Goal: Information Seeking & Learning: Learn about a topic

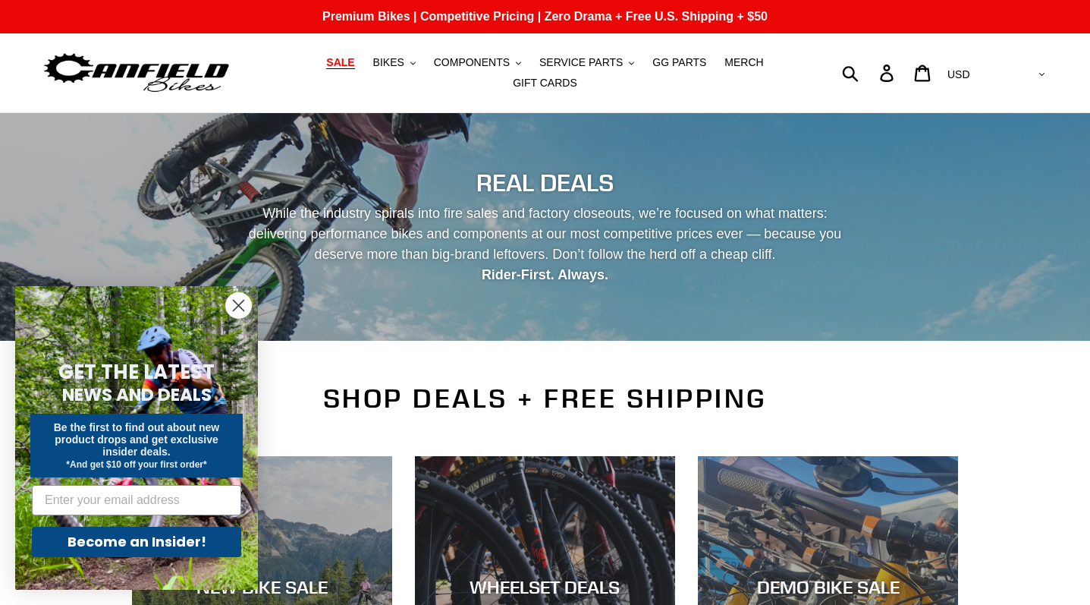
click at [241, 298] on circle "Close dialog" at bounding box center [238, 305] width 25 height 25
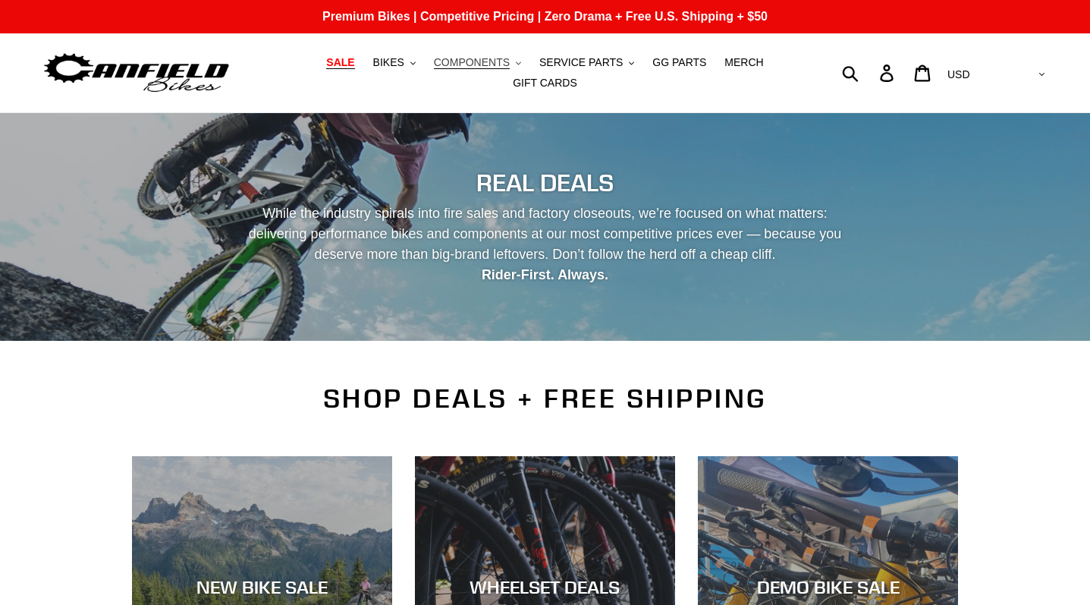
click at [426, 73] on button "COMPONENTS .cls-1{fill:#231f20}" at bounding box center [477, 62] width 102 height 20
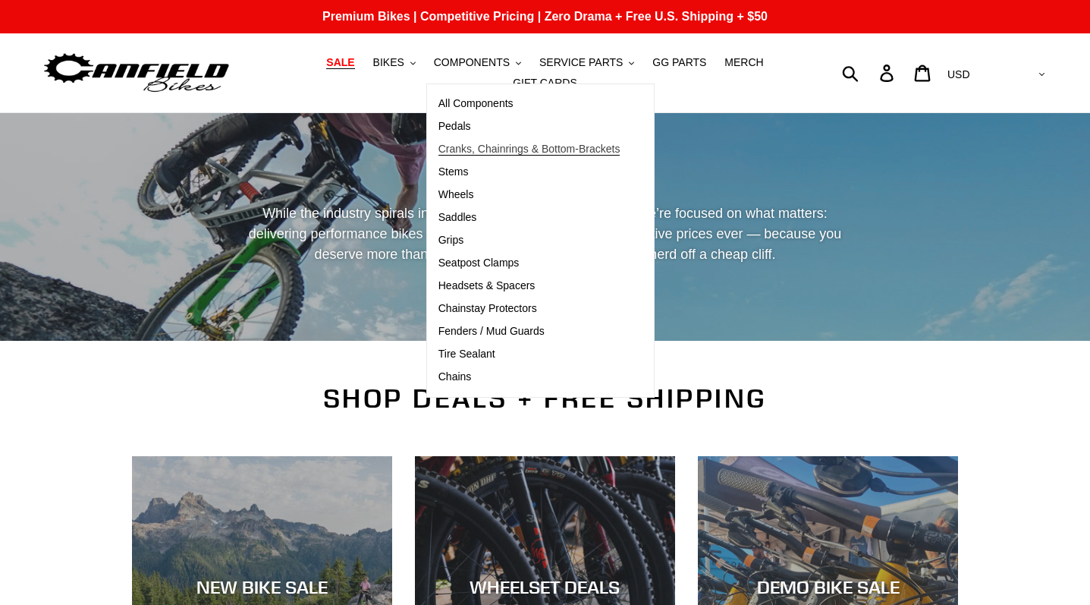
click at [458, 156] on span "Cranks, Chainrings & Bottom-Brackets" at bounding box center [530, 149] width 182 height 13
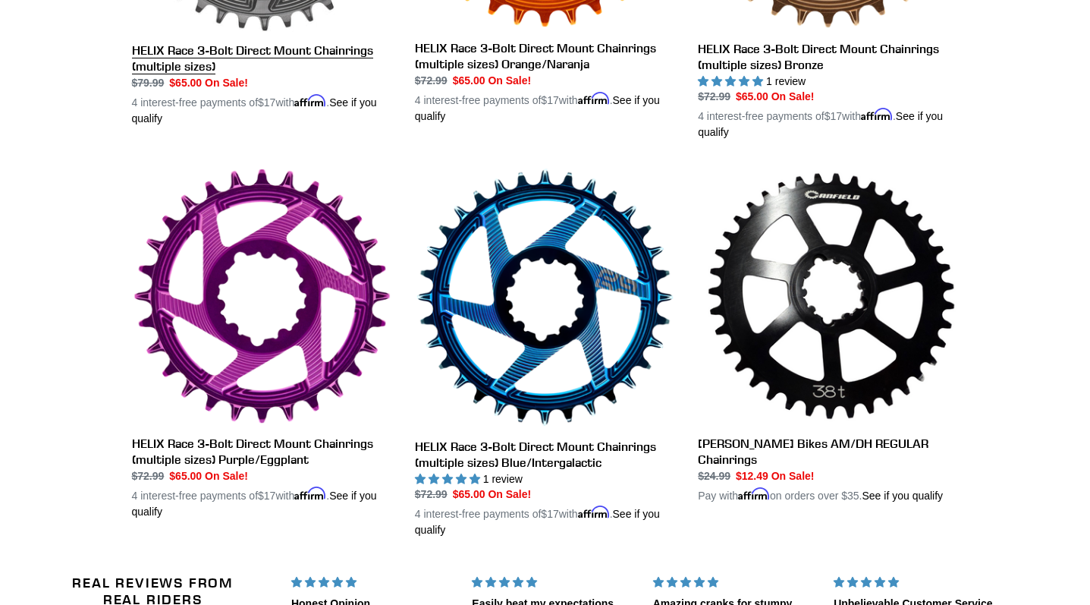
scroll to position [986, 0]
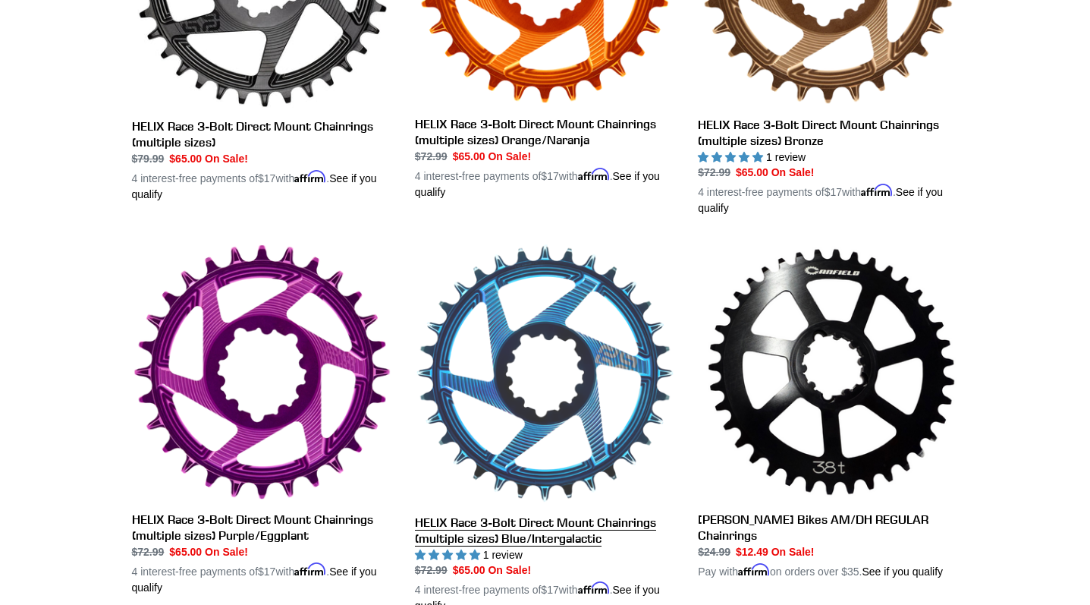
click at [537, 293] on link "HELIX Race 3-Bolt Direct Mount Chainrings (multiple sizes) Blue/Intergalactic" at bounding box center [545, 428] width 260 height 371
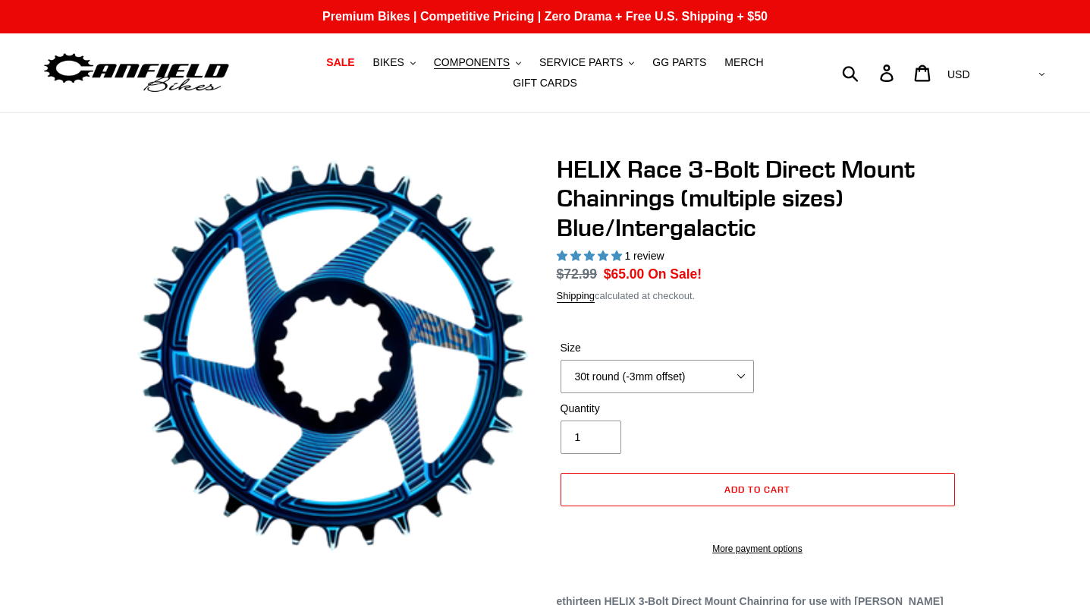
select select "highest-rating"
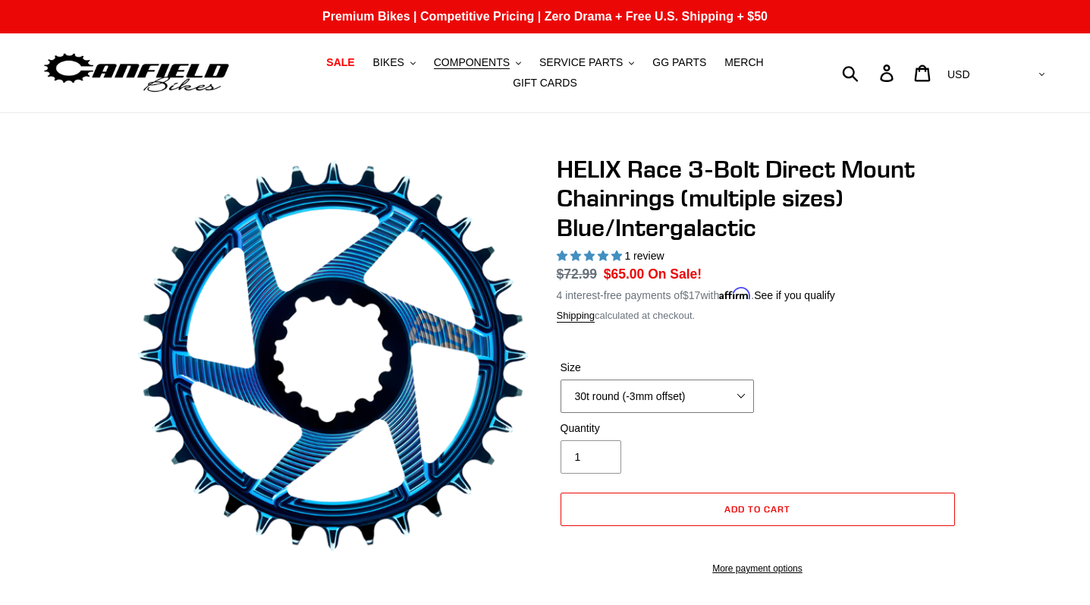
click at [732, 394] on select "28t round (-3mm offset) 30t round (-3mm offset) 32t round (-3mm offset) 34t rou…" at bounding box center [658, 395] width 194 height 33
select select "32t round (-3mm offset)"
click at [561, 379] on select "28t round (-3mm offset) 30t round (-3mm offset) 32t round (-3mm offset) 34t rou…" at bounding box center [658, 395] width 194 height 33
click at [647, 250] on span "1 review" at bounding box center [644, 256] width 39 height 12
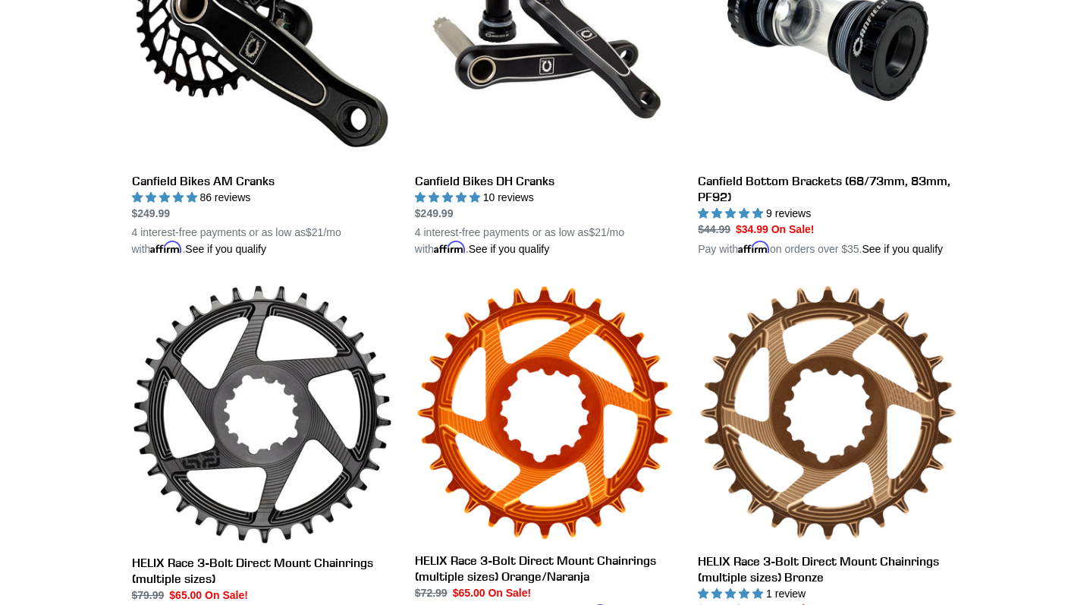
scroll to position [323, 0]
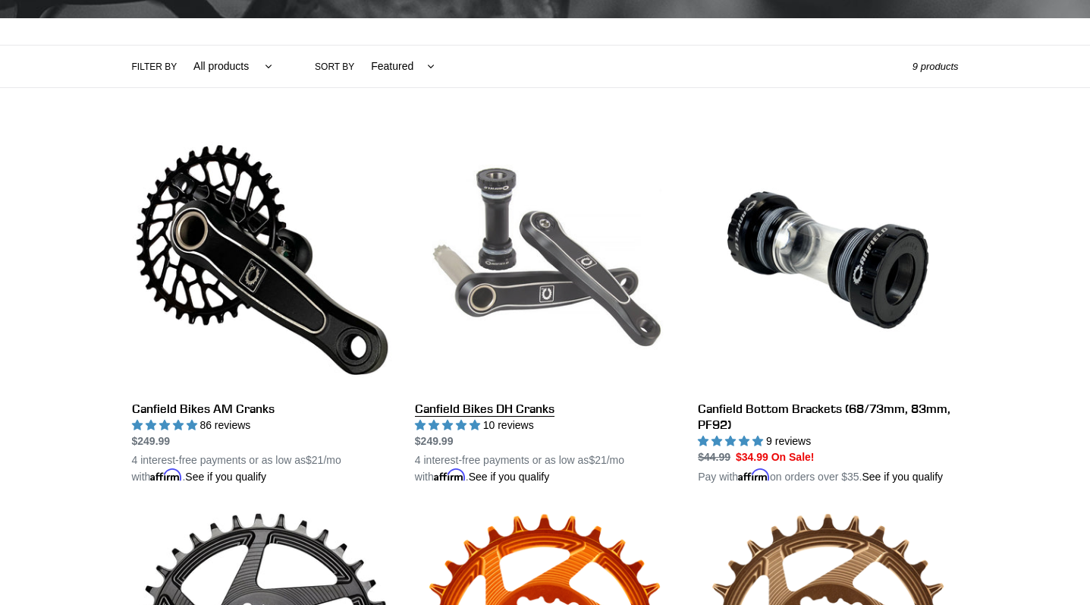
click at [598, 269] on link "Canfield Bikes DH Cranks" at bounding box center [545, 307] width 260 height 355
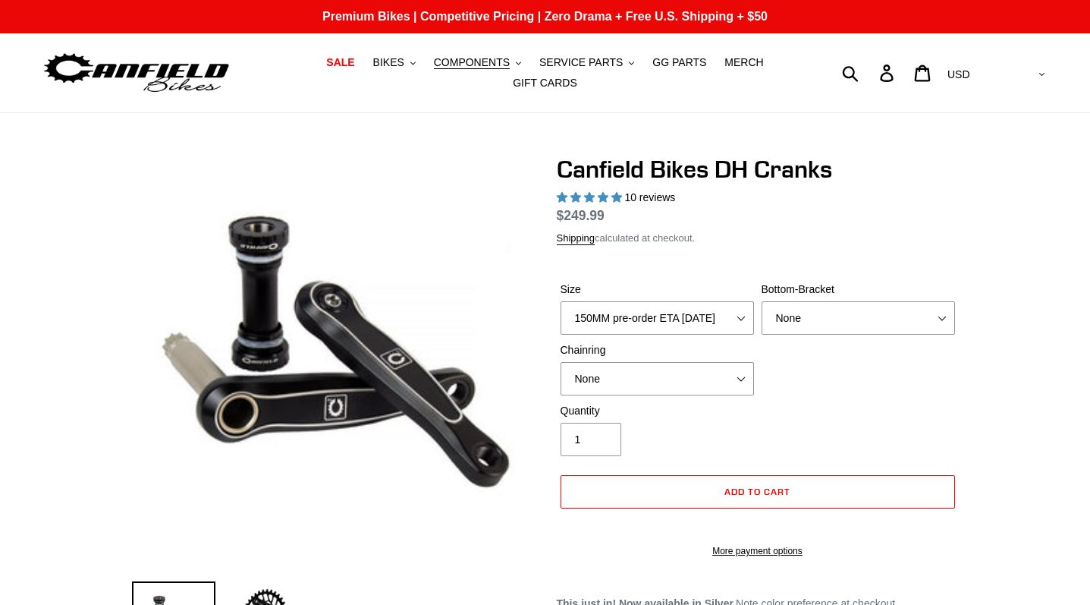
select select "highest-rating"
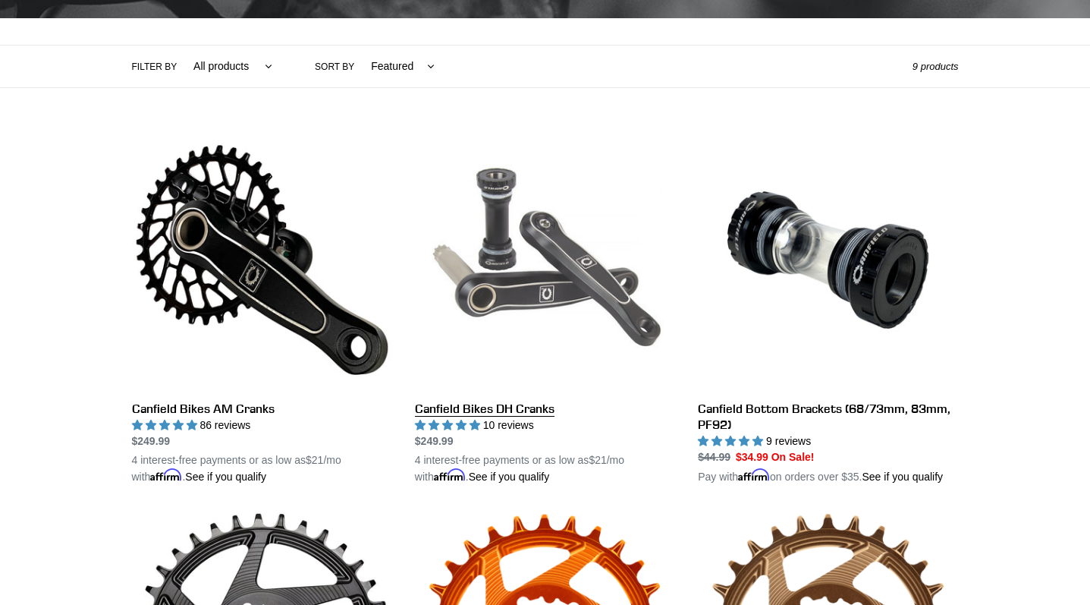
scroll to position [398, 0]
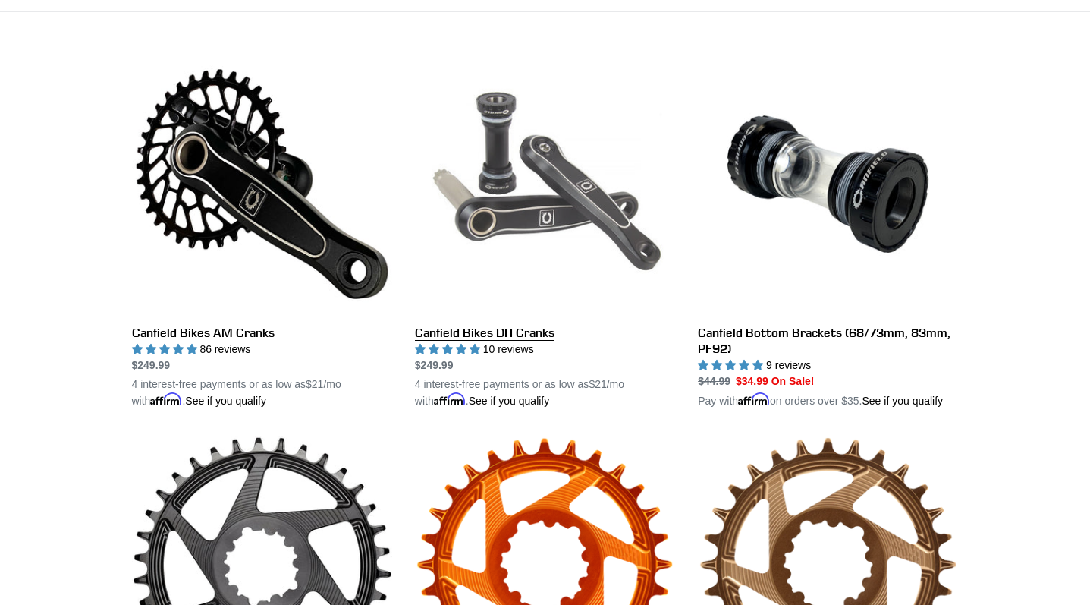
click at [494, 319] on link "Canfield Bikes DH Cranks" at bounding box center [545, 231] width 260 height 355
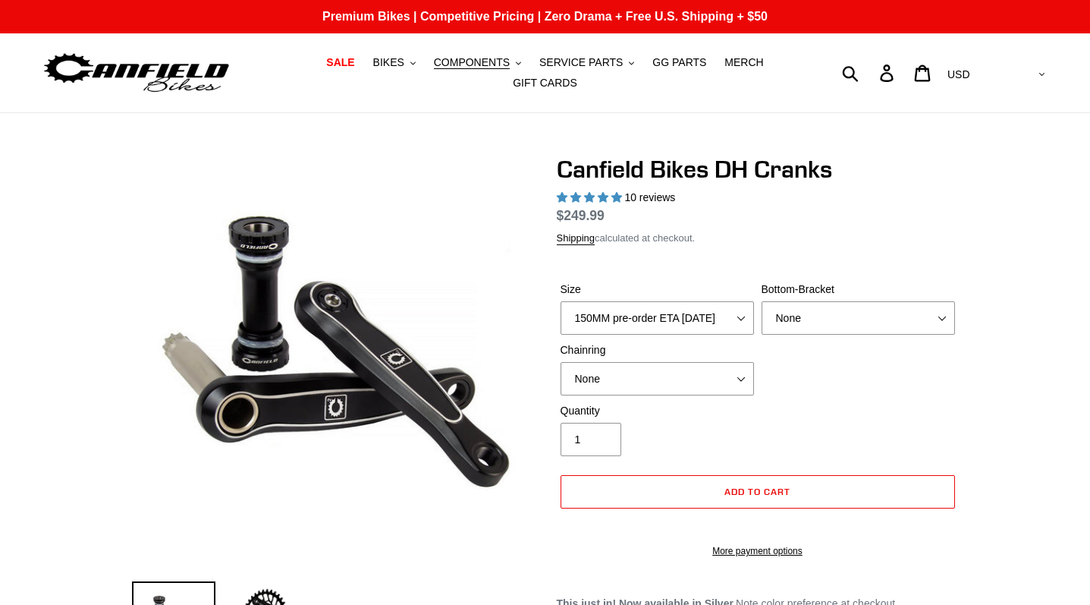
select select "highest-rating"
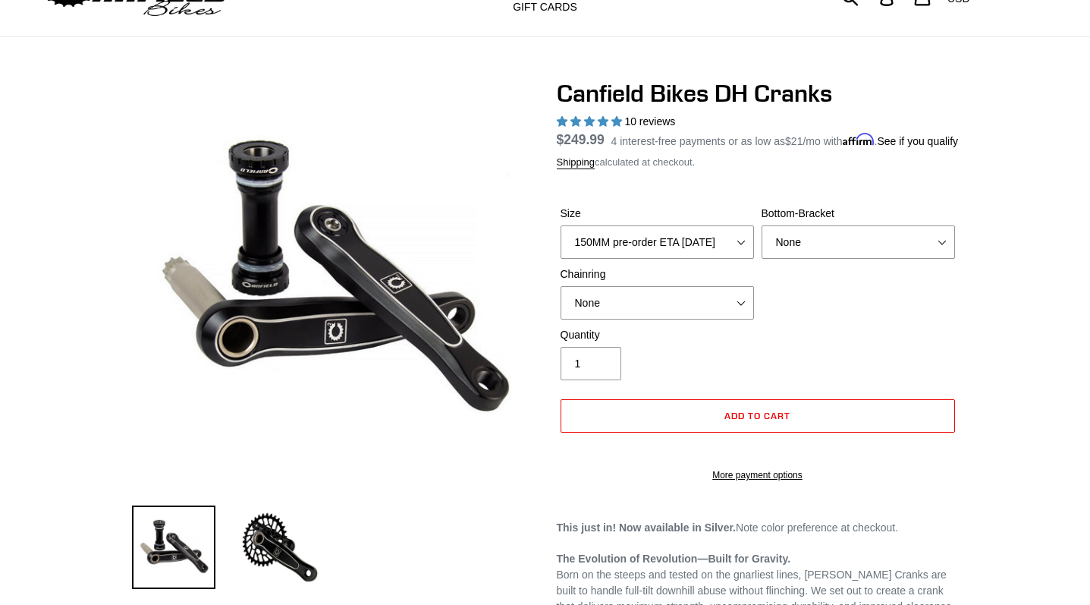
scroll to position [152, 0]
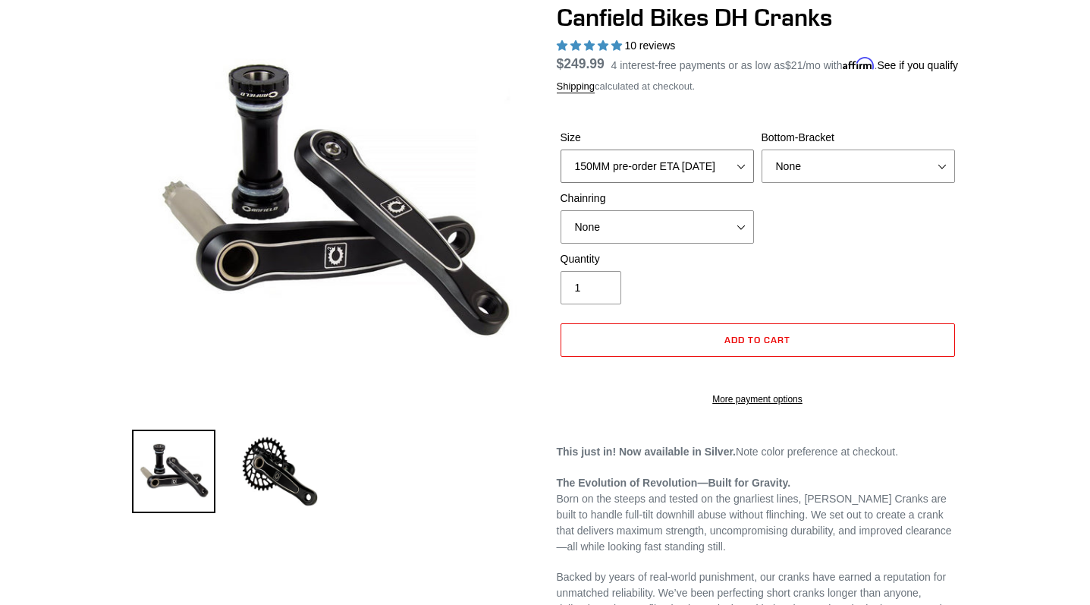
click at [742, 175] on select "150MM pre-order ETA 9/30/25 155MM pre-order ETA 9/30/25 160MM 165MM" at bounding box center [658, 165] width 194 height 33
click at [838, 178] on select "None BSA Threaded 83mm" at bounding box center [859, 165] width 194 height 33
click at [728, 244] on select "None 34t Round" at bounding box center [658, 226] width 194 height 33
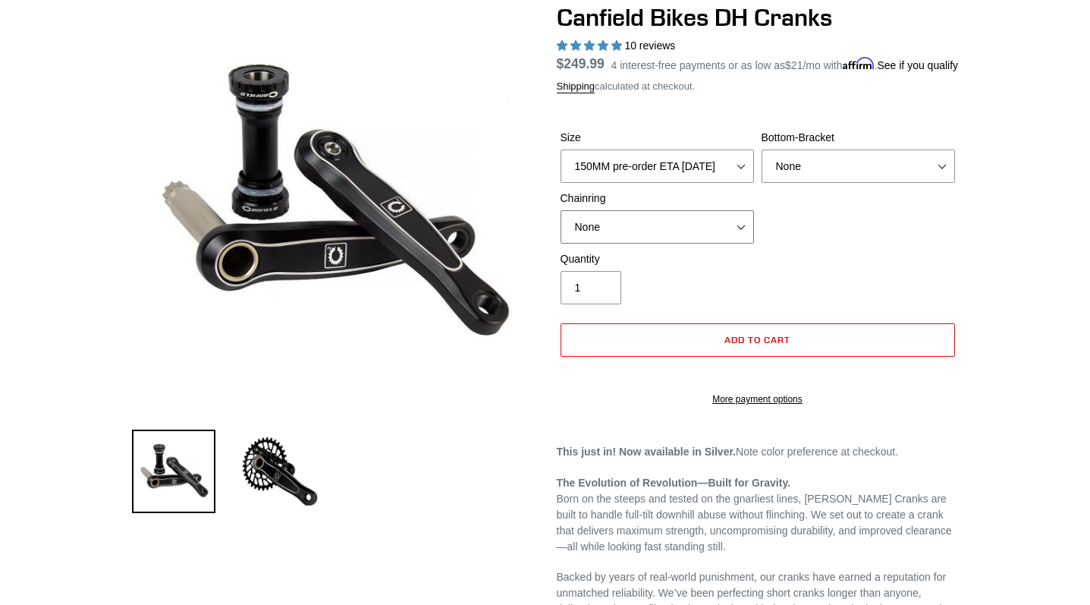
click at [728, 244] on select "None 34t Round" at bounding box center [658, 226] width 194 height 33
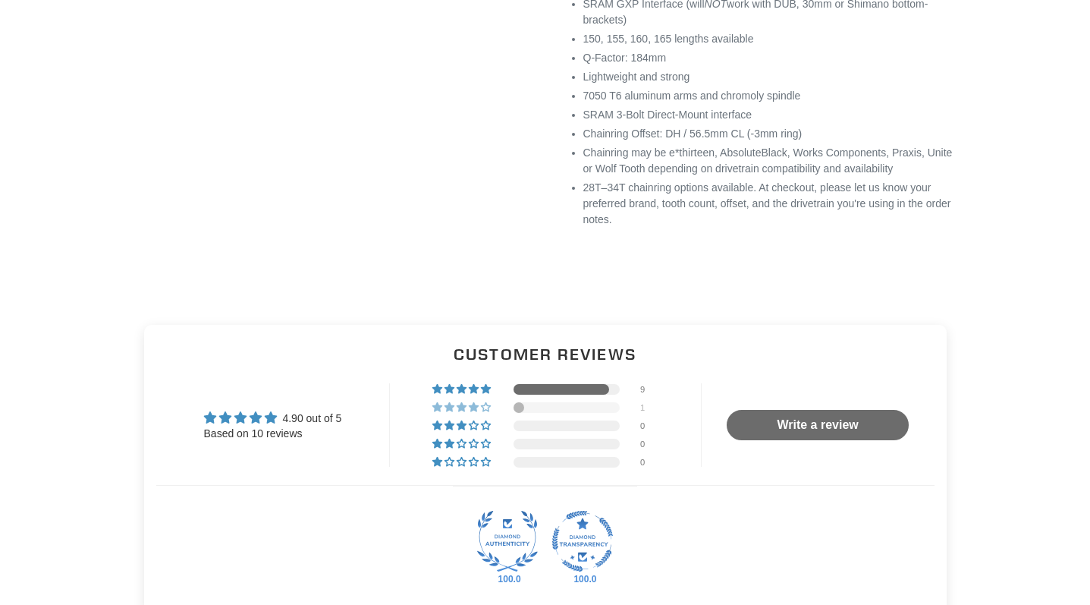
scroll to position [1062, 0]
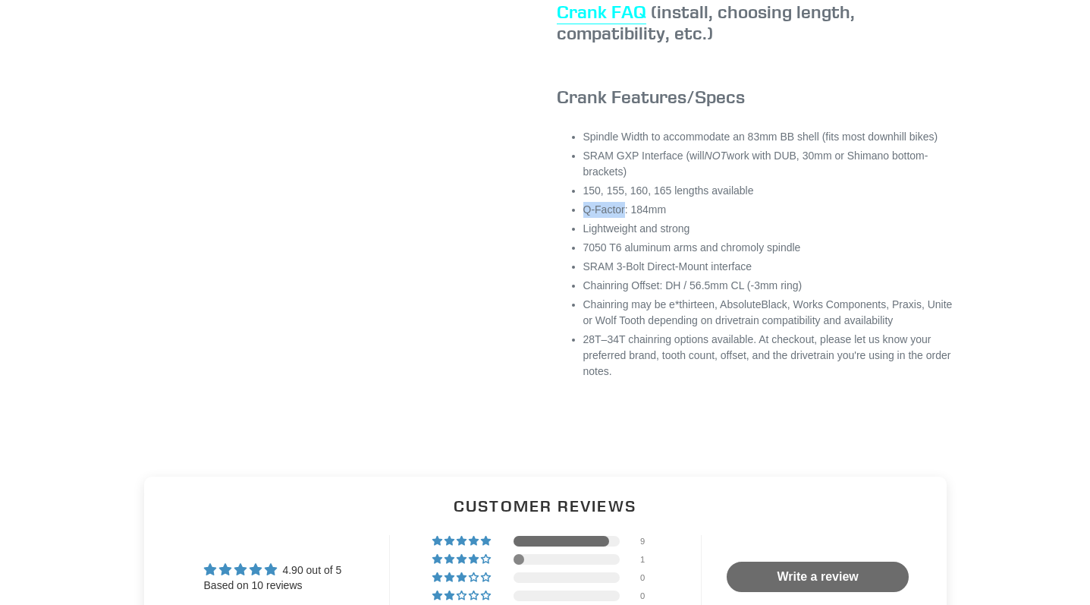
drag, startPoint x: 625, startPoint y: 234, endPoint x: 576, endPoint y: 244, distance: 49.6
click at [576, 244] on div "Spindle Width to accommodate an 83mm BB shell (fits most downhill bikes) SRAM G…" at bounding box center [758, 283] width 402 height 309
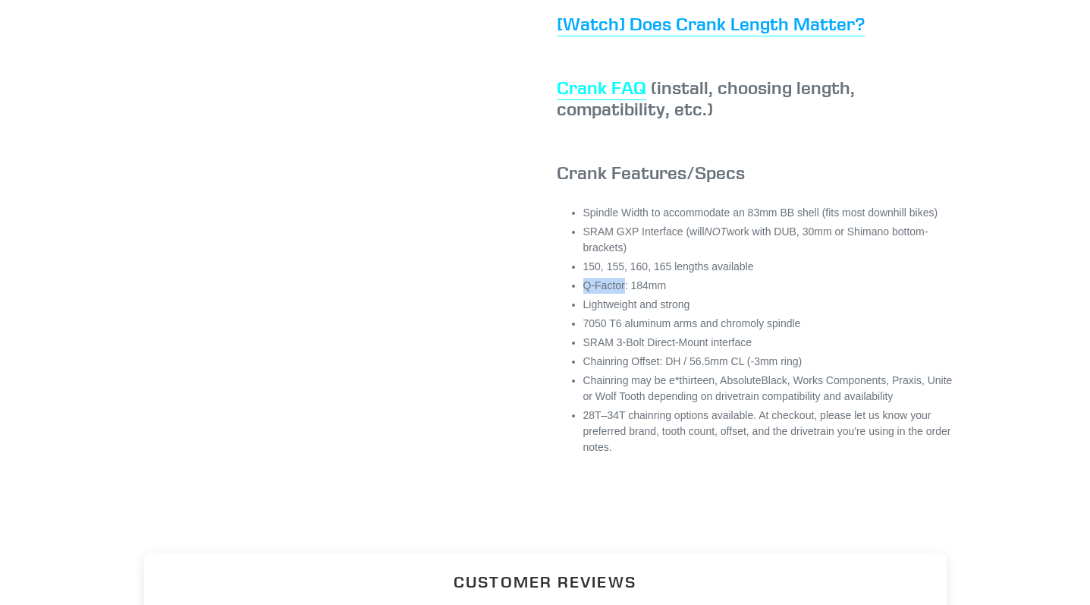
scroll to position [911, 0]
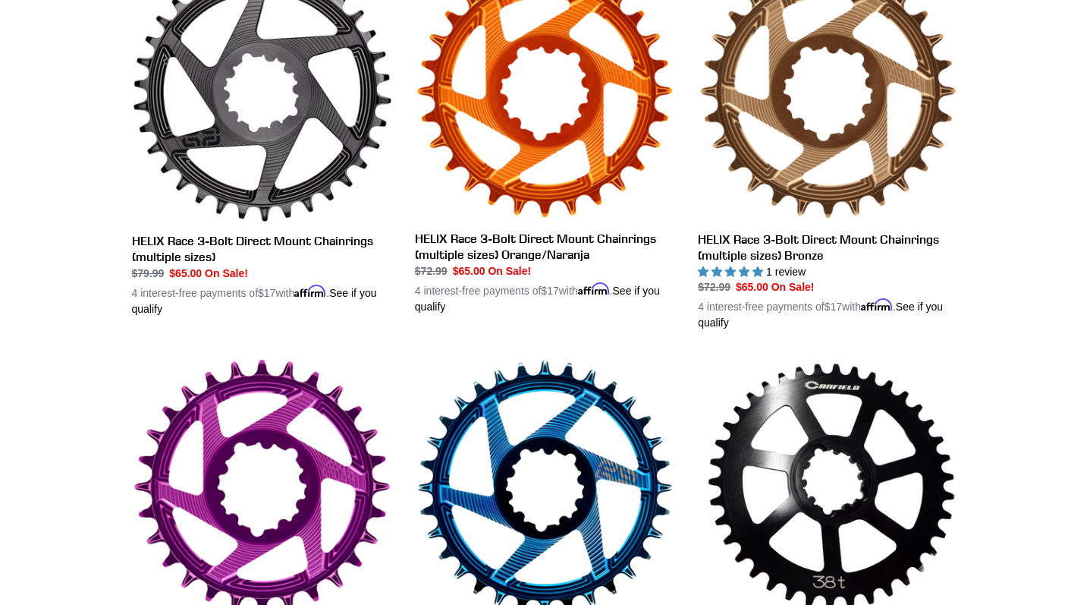
scroll to position [1024, 0]
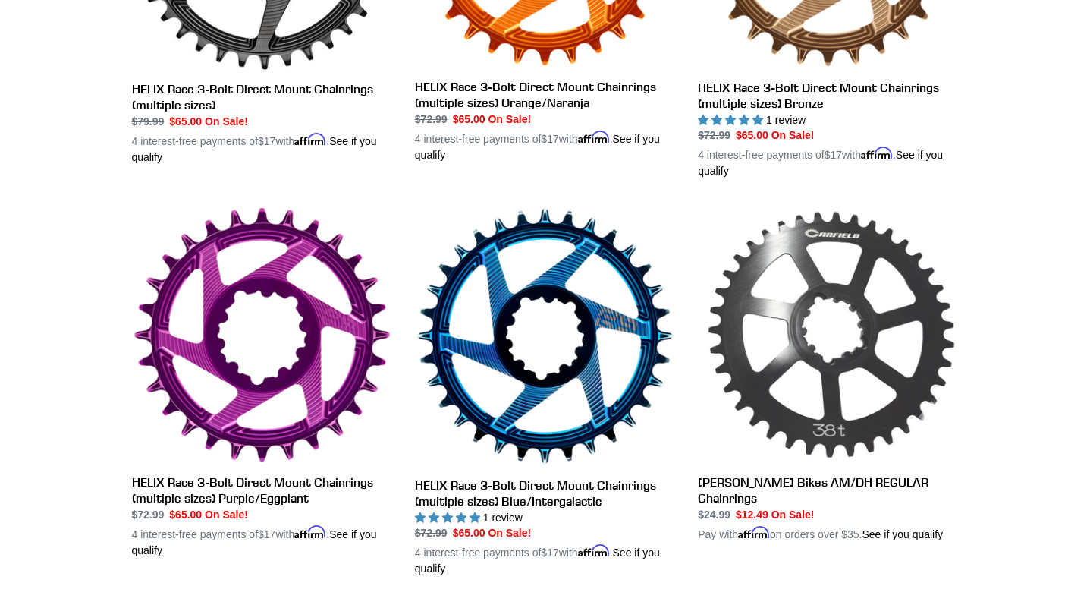
click at [883, 346] on link "[PERSON_NAME] Bikes AM/DH REGULAR Chainrings" at bounding box center [828, 374] width 260 height 337
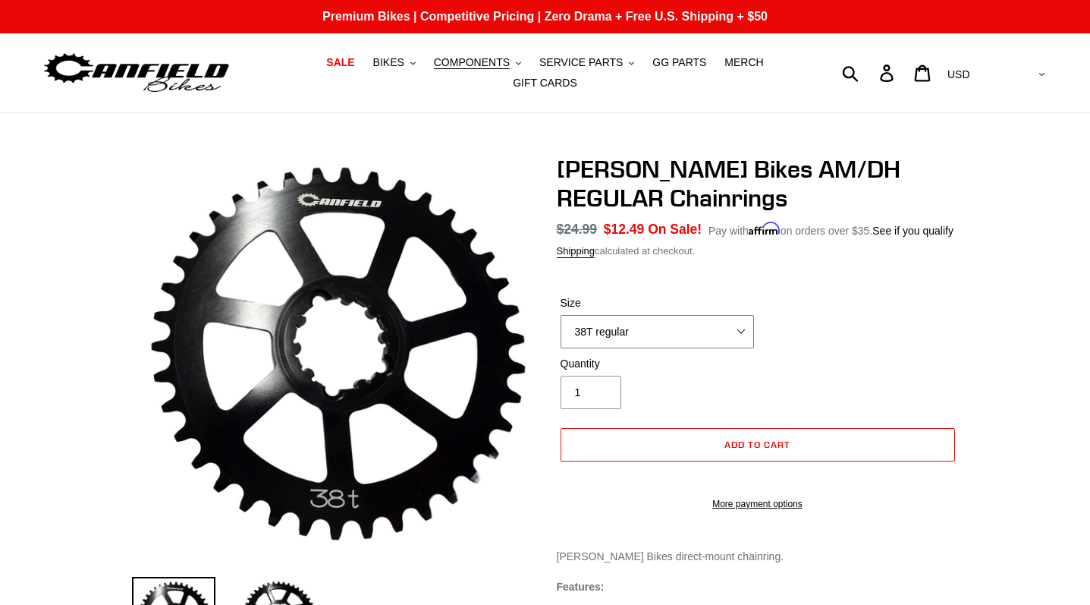
click at [722, 326] on select "38T regular" at bounding box center [658, 331] width 194 height 33
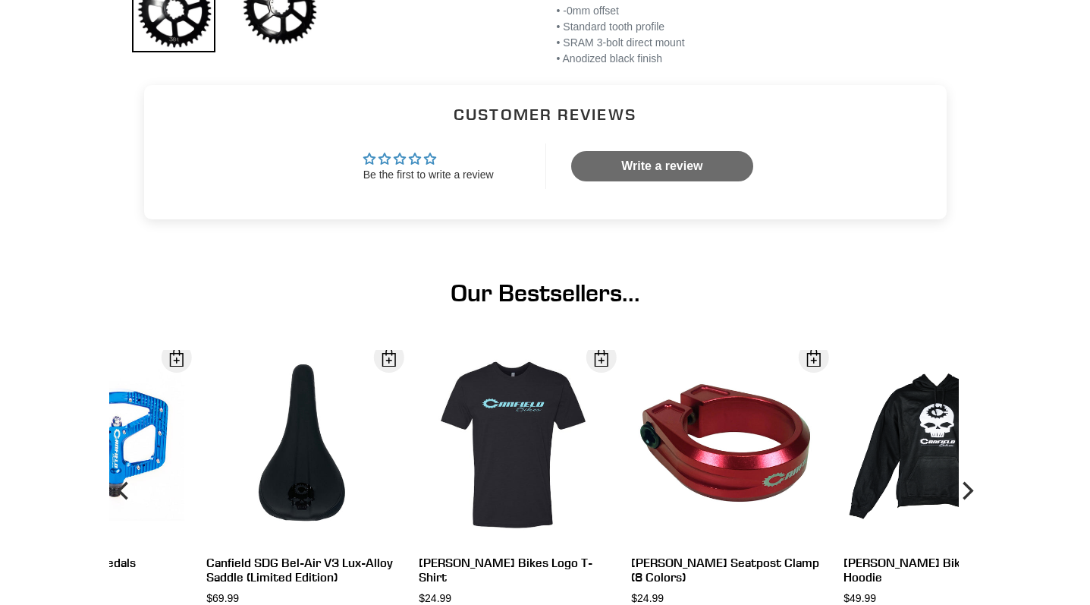
scroll to position [759, 0]
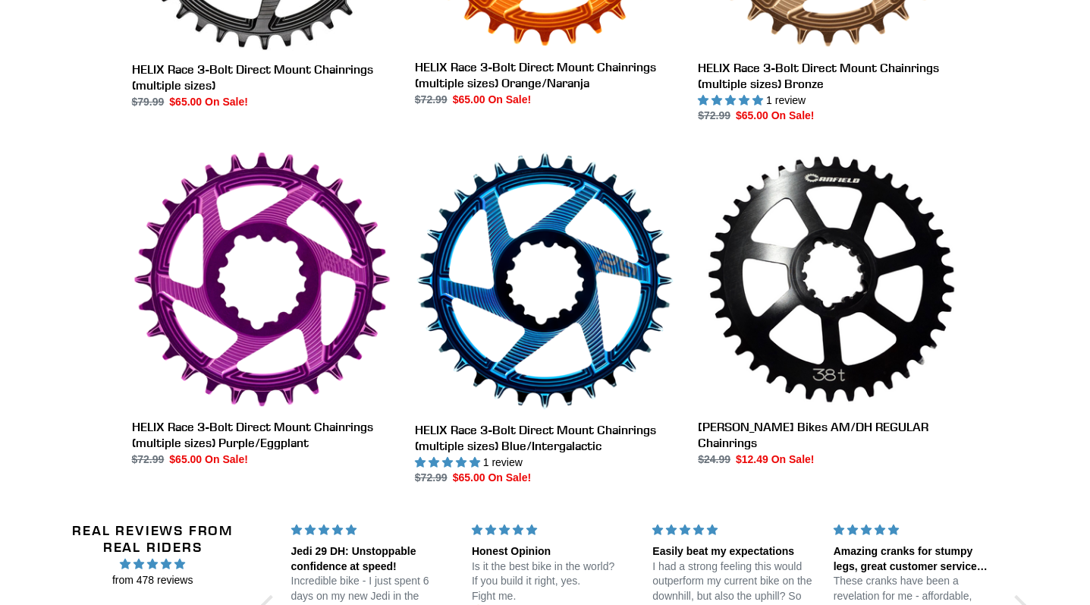
scroll to position [1043, 0]
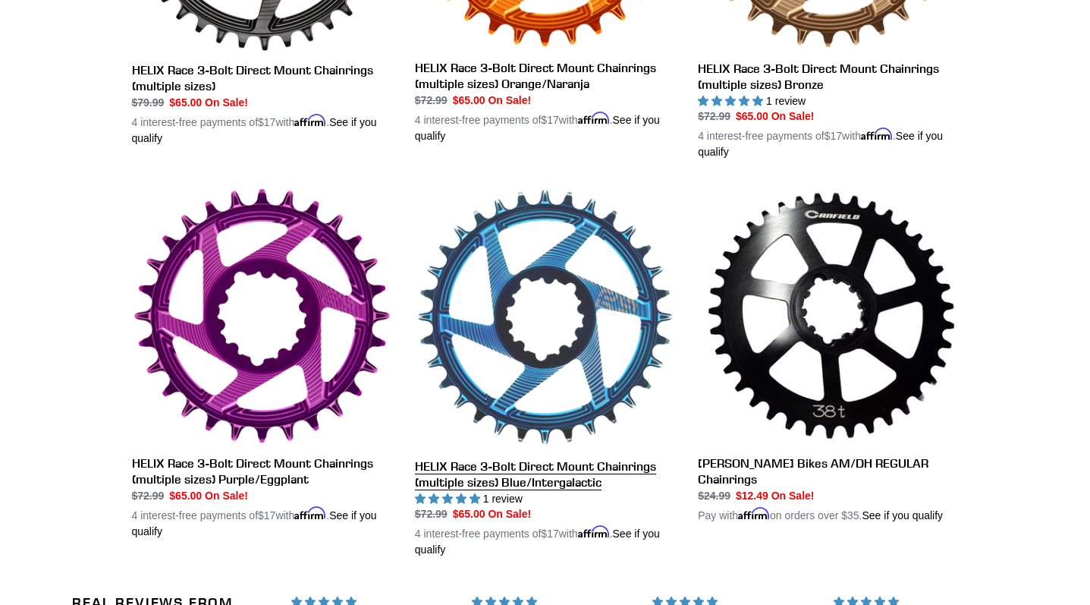
click at [580, 244] on link "HELIX Race 3-Bolt Direct Mount Chainrings (multiple sizes) Blue/Intergalactic" at bounding box center [545, 372] width 260 height 371
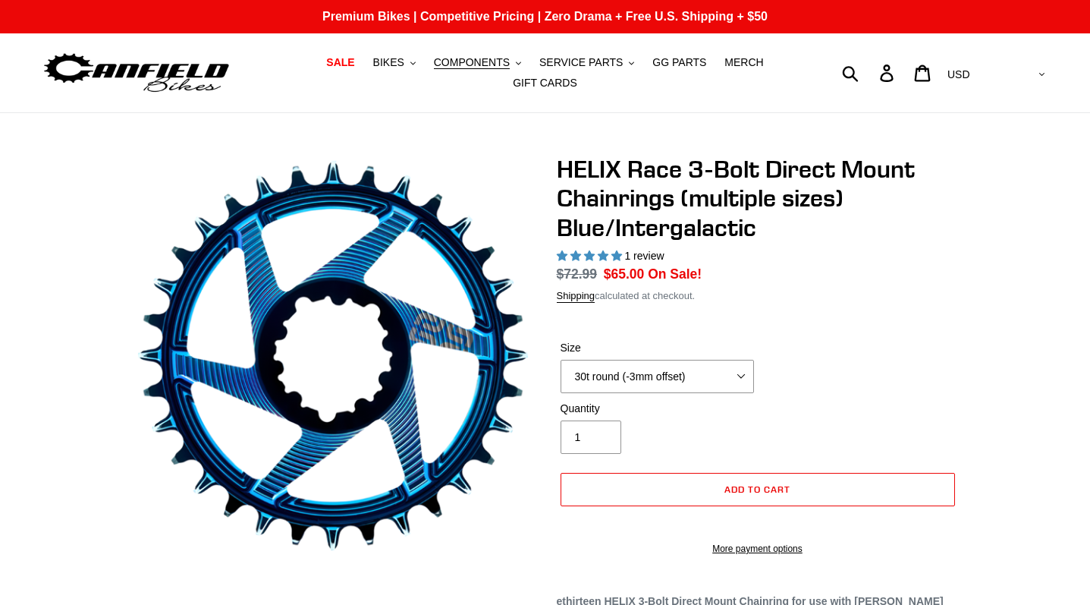
select select "highest-rating"
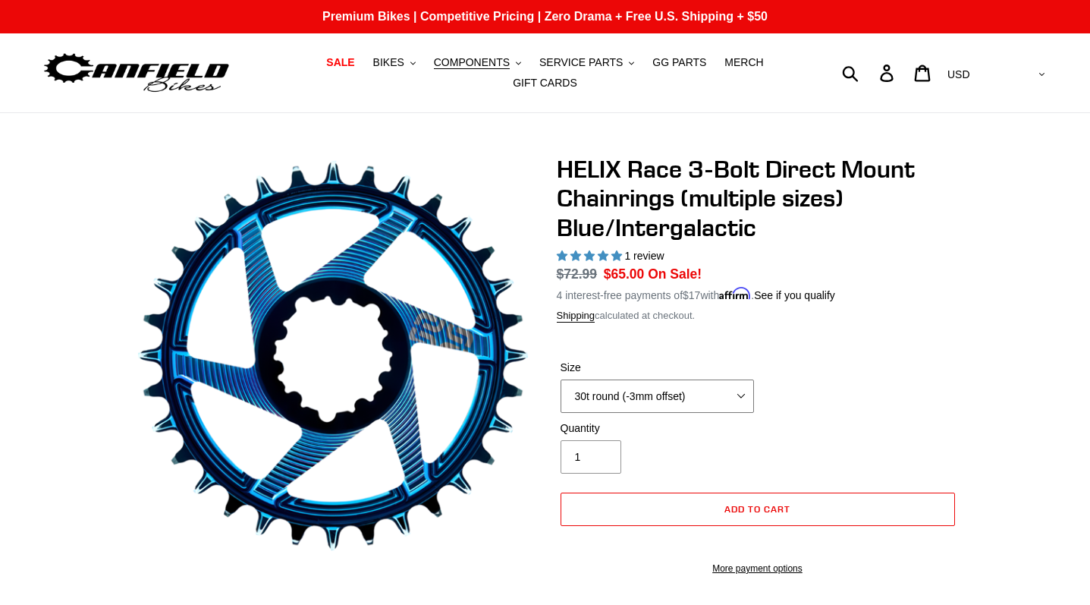
click at [735, 384] on select "28t round (-3mm offset) 30t round (-3mm offset) 32t round (-3mm offset) 34t rou…" at bounding box center [658, 395] width 194 height 33
select select "32t round (-3mm offset)"
click at [561, 379] on select "28t round (-3mm offset) 30t round (-3mm offset) 32t round (-3mm offset) 34t rou…" at bounding box center [658, 395] width 194 height 33
click at [725, 380] on select "28t round (-3mm offset) 30t round (-3mm offset) 32t round (-3mm offset) 34t rou…" at bounding box center [658, 395] width 194 height 33
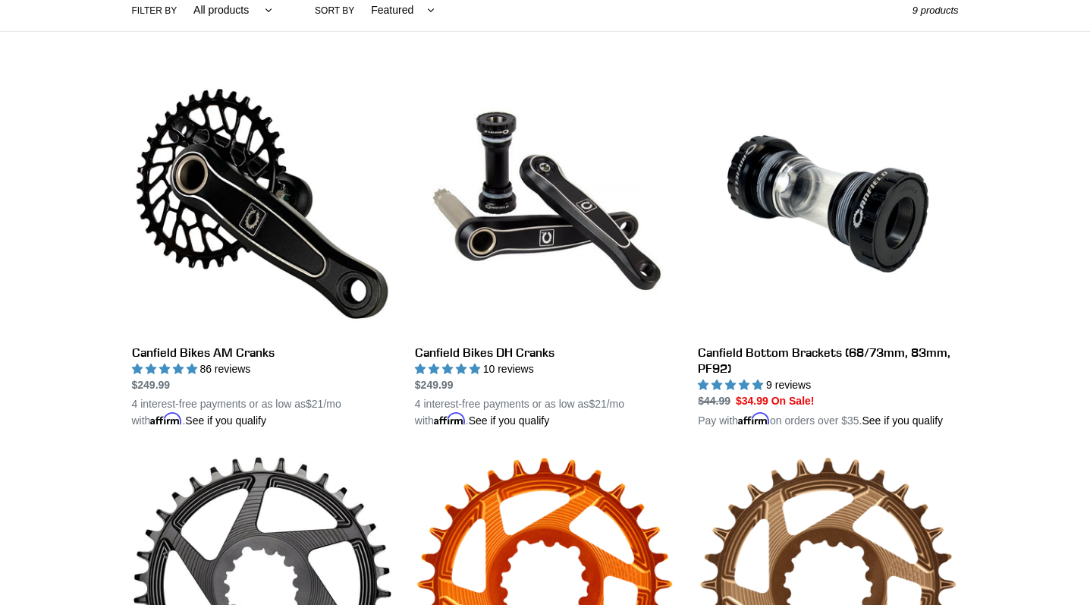
scroll to position [455, 0]
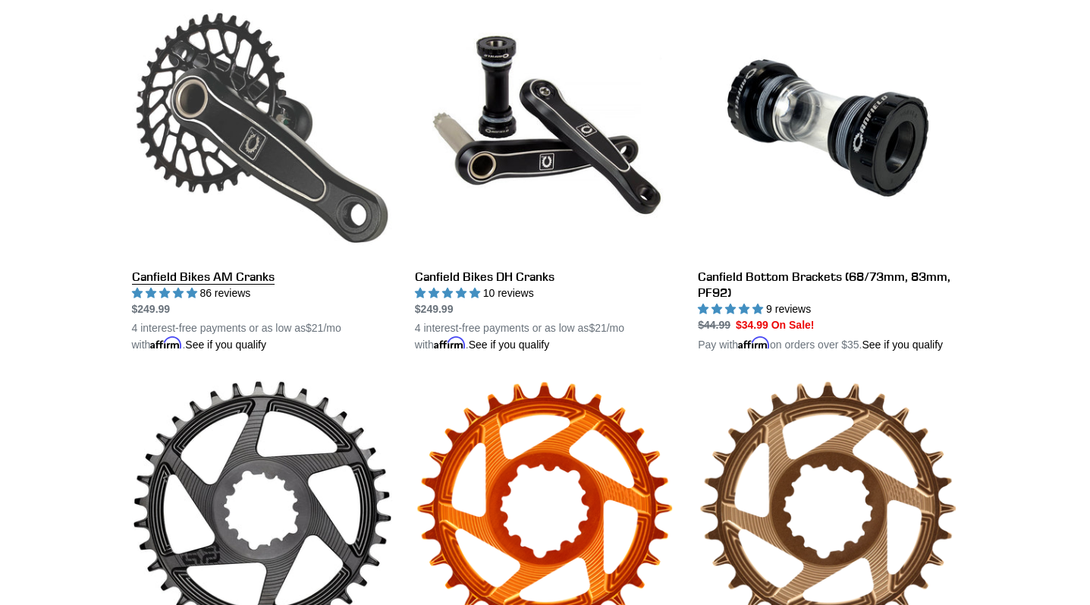
click at [212, 138] on link "Canfield Bikes AM Cranks" at bounding box center [262, 175] width 260 height 355
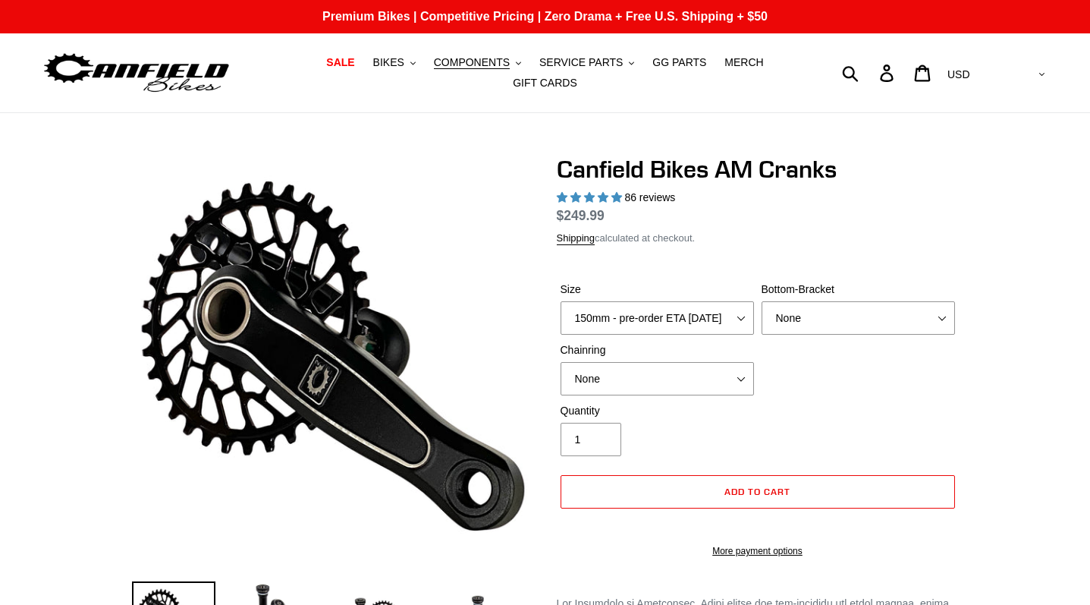
select select "highest-rating"
click at [731, 387] on select "None 30t Round (Boost 148) 30t Oval (Boost 148) 32t Round (Boost 148) 32t Oval …" at bounding box center [658, 378] width 194 height 33
select select "32t Oval (Boost 148)"
click at [561, 371] on select "None 30t Round (Boost 148) 30t Oval (Boost 148) 32t Round (Boost 148) 32t Oval …" at bounding box center [658, 378] width 194 height 33
click at [933, 326] on select "None BSA Threaded 68/73mm Press Fit PF92" at bounding box center [859, 317] width 194 height 33
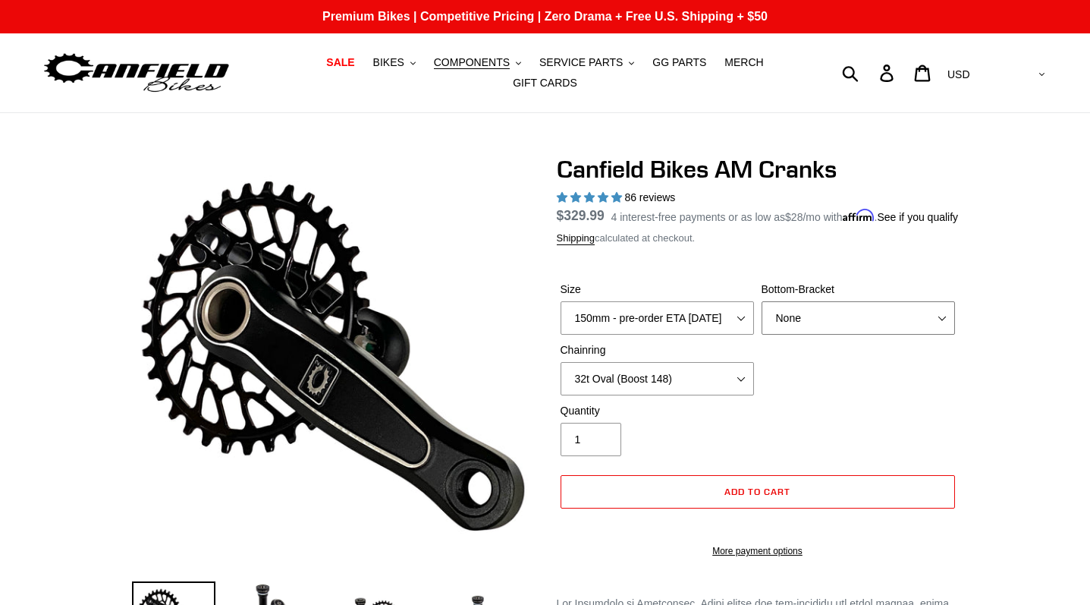
select select "BSA Threaded 68/73mm"
click at [762, 310] on select "None BSA Threaded 68/73mm Press Fit PF92" at bounding box center [859, 317] width 194 height 33
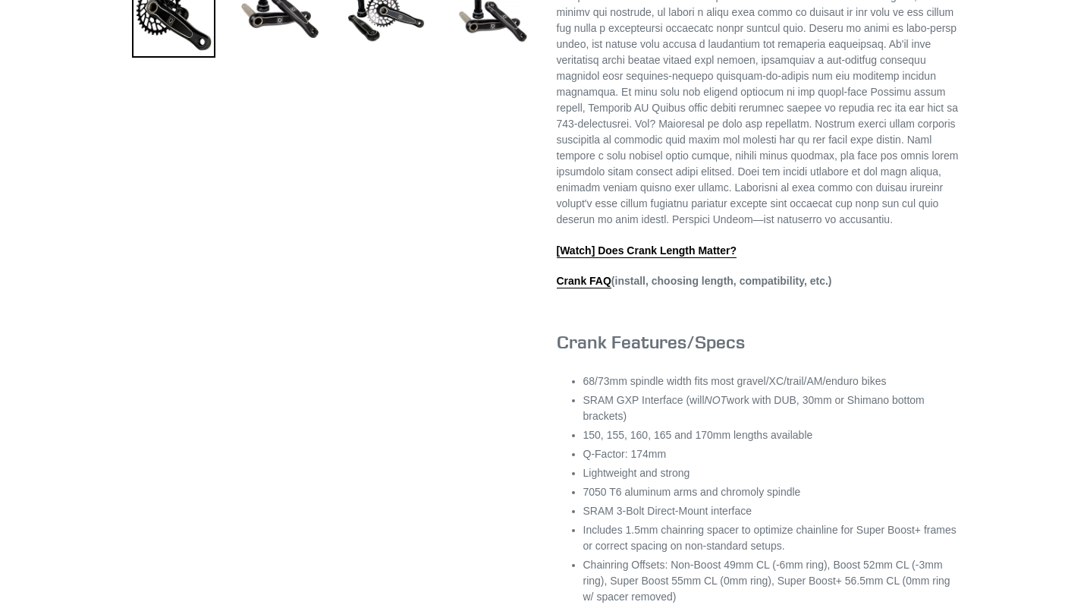
scroll to position [683, 0]
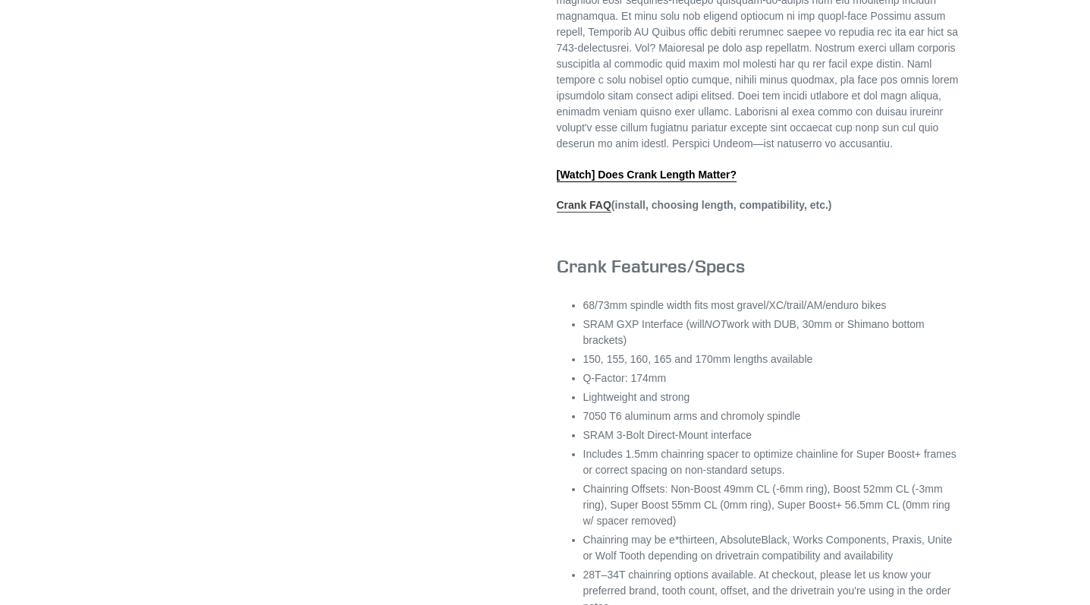
click at [567, 212] on link "Crank FAQ" at bounding box center [584, 206] width 55 height 14
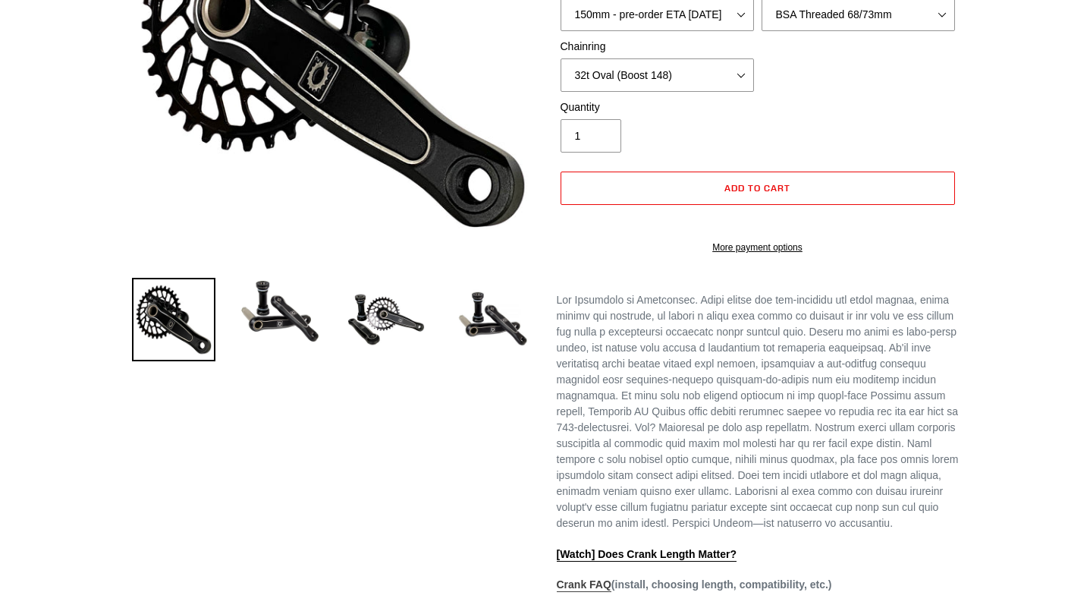
scroll to position [0, 0]
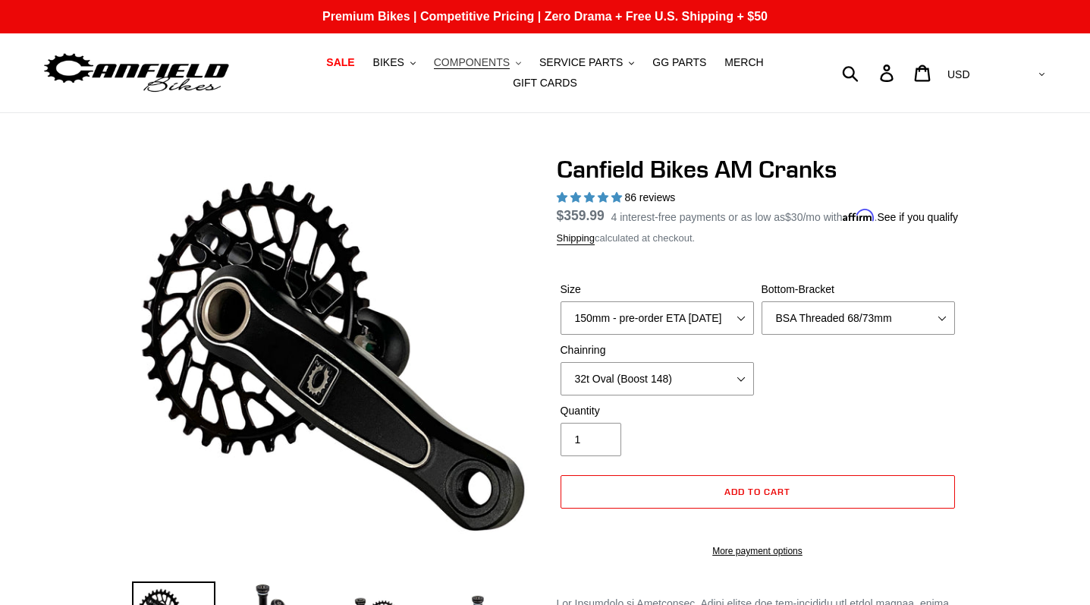
click at [484, 73] on button "COMPONENTS .cls-1{fill:#231f20}" at bounding box center [477, 62] width 102 height 20
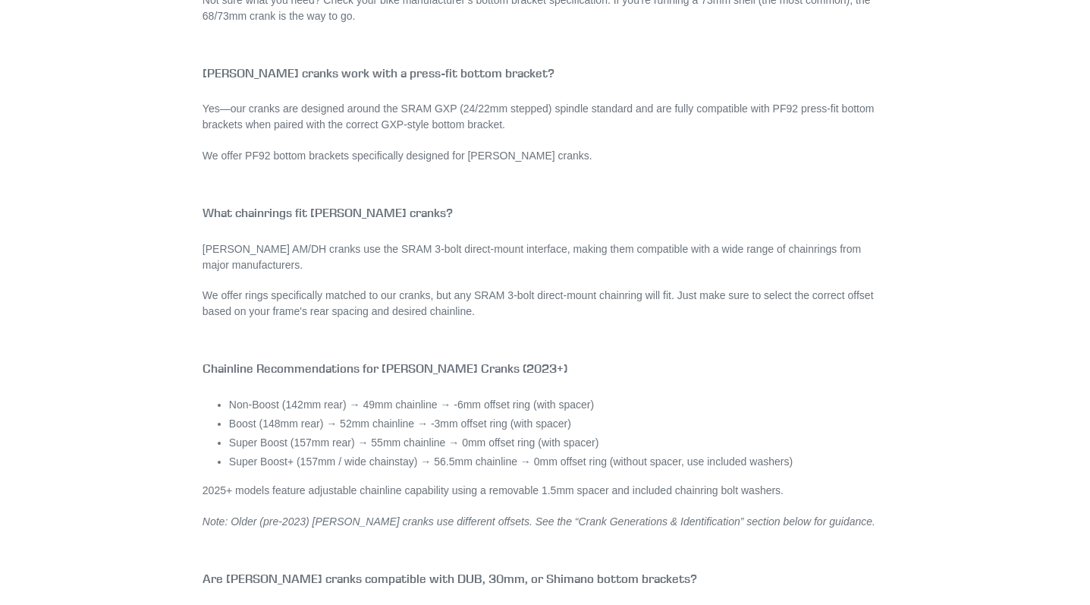
scroll to position [1821, 0]
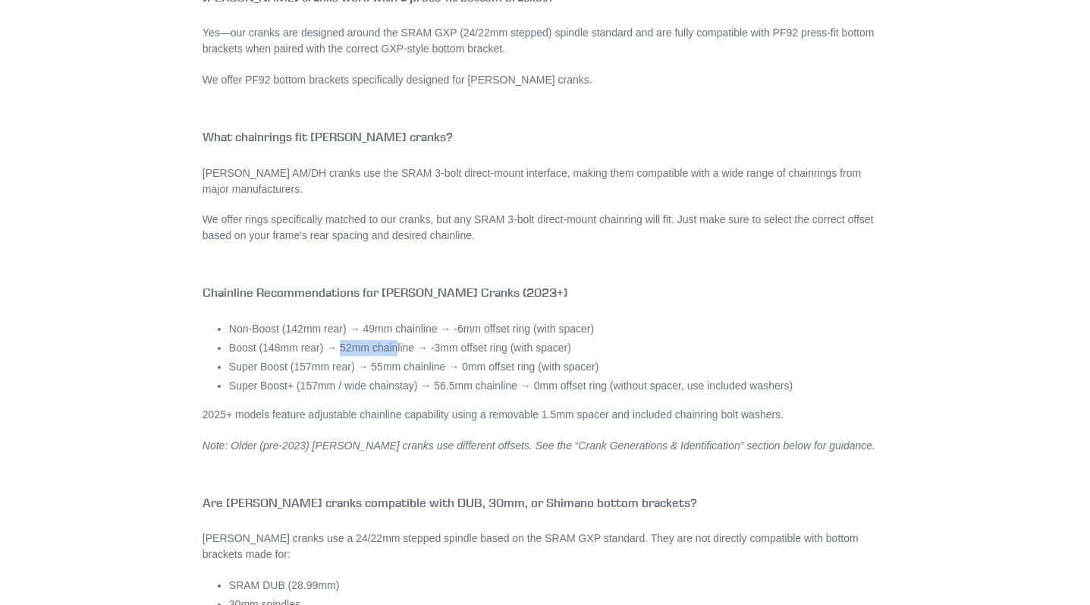
drag, startPoint x: 335, startPoint y: 337, endPoint x: 394, endPoint y: 341, distance: 58.6
click at [394, 341] on li "Boost (148mm rear) → 52mm chainline → -3mm offset ring (with spacer)" at bounding box center [558, 348] width 659 height 16
click at [575, 340] on li "Boost (148mm rear) → 52mm chainline → -3mm offset ring (with spacer)" at bounding box center [558, 348] width 659 height 16
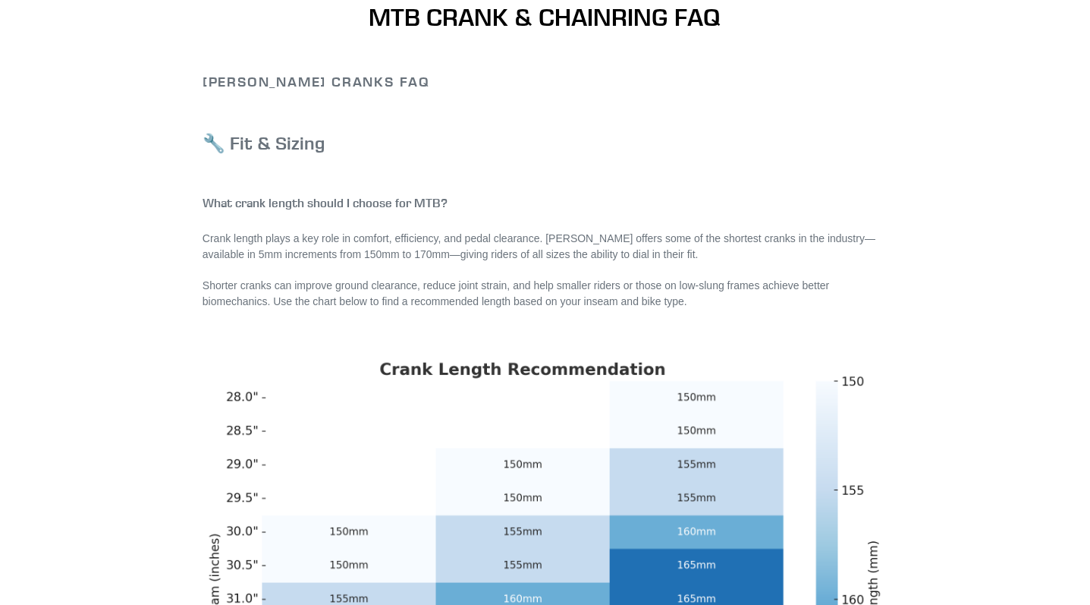
scroll to position [0, 0]
